Goal: Task Accomplishment & Management: Use online tool/utility

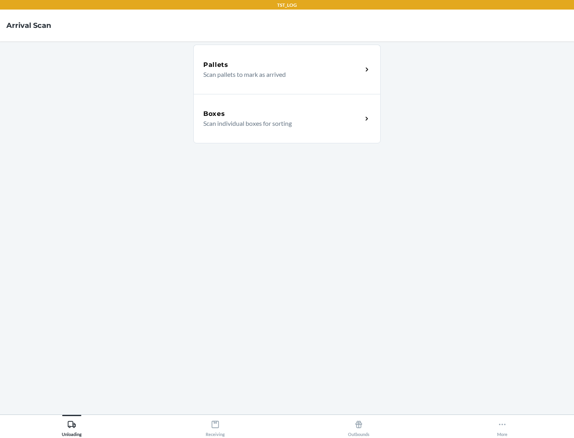
click at [282, 114] on div "Boxes" at bounding box center [282, 114] width 159 height 10
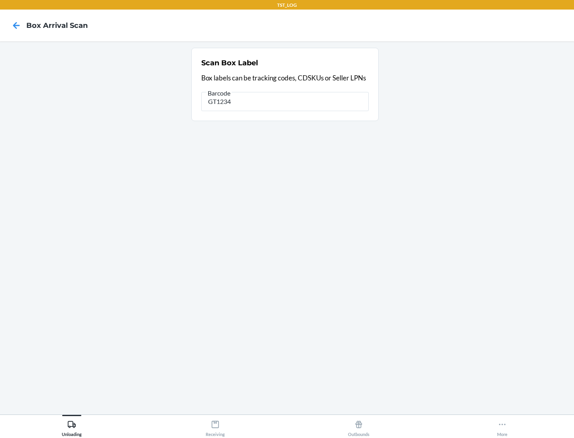
type input "GT1234"
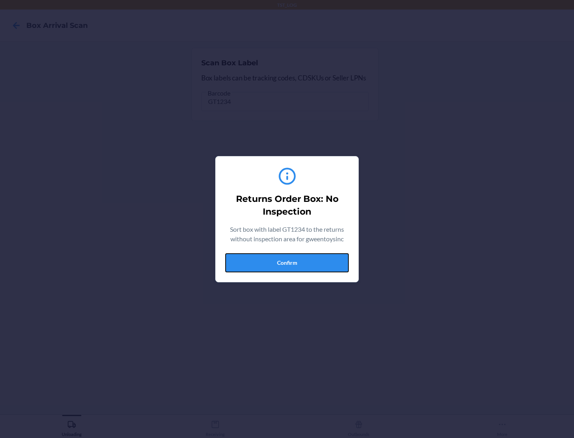
click at [287, 263] on button "Confirm" at bounding box center [286, 262] width 123 height 19
